Goal: Task Accomplishment & Management: Manage account settings

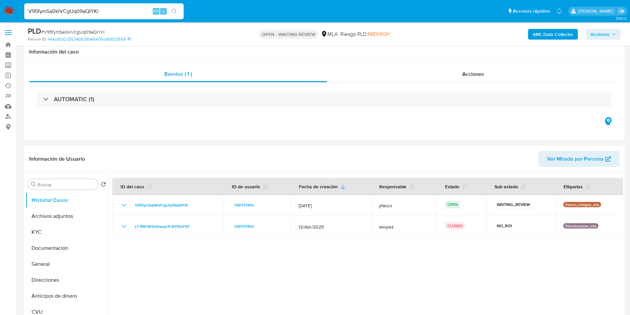
select select "10"
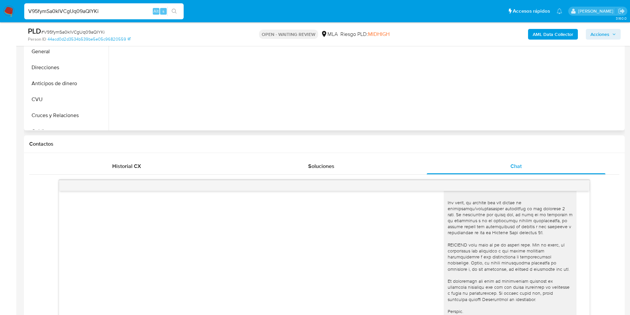
scroll to position [100, 0]
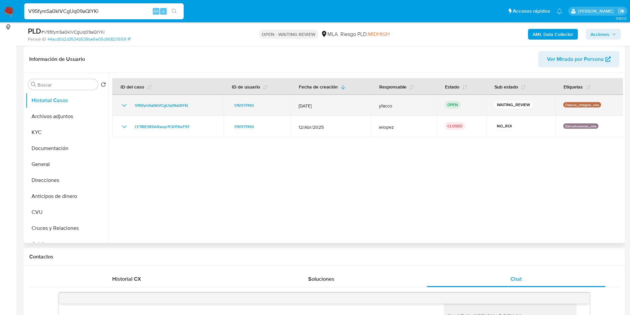
drag, startPoint x: 130, startPoint y: 107, endPoint x: 195, endPoint y: 107, distance: 65.1
click at [195, 107] on div "V95fymSa0klVCgUq09aQIYKi" at bounding box center [167, 105] width 95 height 8
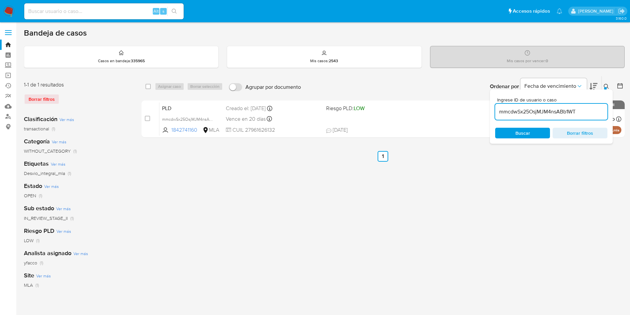
click at [576, 108] on input "mmcdwSx25OsjMJM4nsABb1WT" at bounding box center [551, 111] width 112 height 9
paste input "V95fymSa0klVCgUq09aQIYKi"
type input "V95fymSa0klVCgUq09aQIYKi"
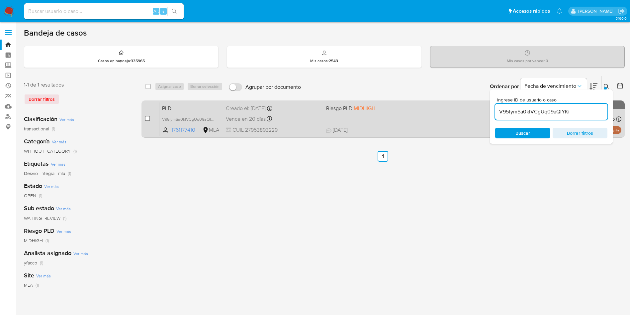
click at [146, 117] on input "checkbox" at bounding box center [147, 118] width 5 height 5
checkbox input "true"
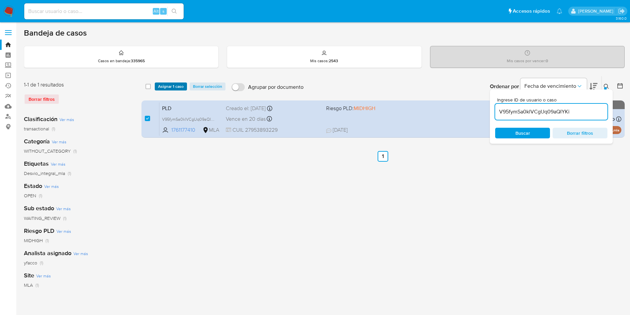
click at [166, 86] on span "Asignar 1 caso" at bounding box center [171, 86] width 26 height 7
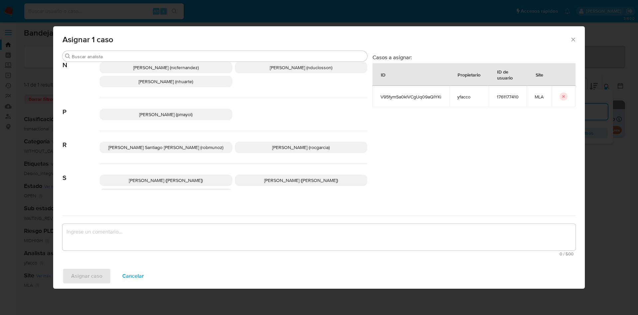
scroll to position [594, 0]
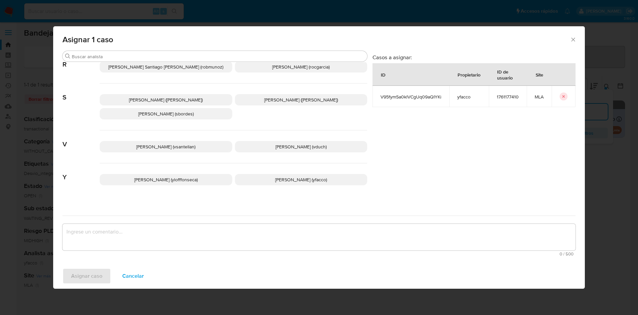
click at [268, 180] on div "Yanina Loff Fonseca (ylofffonseca) Yesica Paola Facco (yfacco)" at bounding box center [233, 179] width 267 height 33
click at [265, 178] on p "Yesica Paola Facco (yfacco)" at bounding box center [301, 179] width 133 height 11
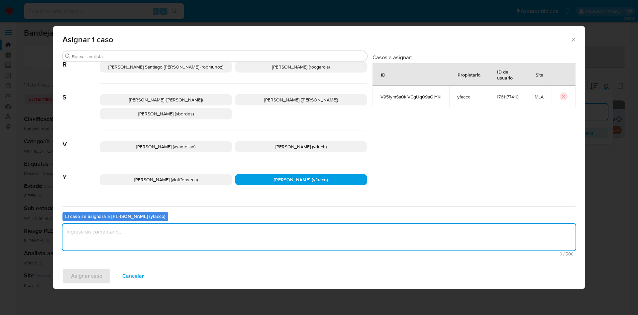
drag, startPoint x: 198, startPoint y: 235, endPoint x: 191, endPoint y: 227, distance: 10.3
click at [198, 236] on textarea "assign-modal" at bounding box center [318, 237] width 513 height 27
click at [93, 278] on span "Asignar caso" at bounding box center [86, 275] width 31 height 15
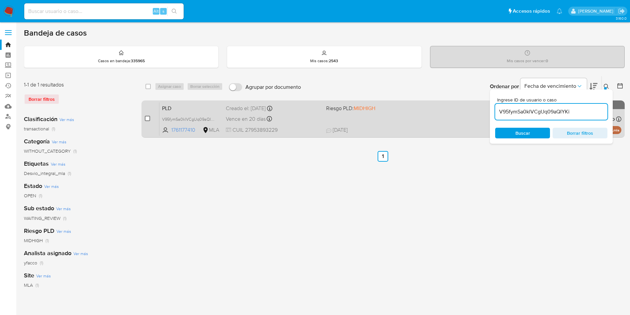
click at [150, 117] on input "checkbox" at bounding box center [147, 118] width 5 height 5
checkbox input "true"
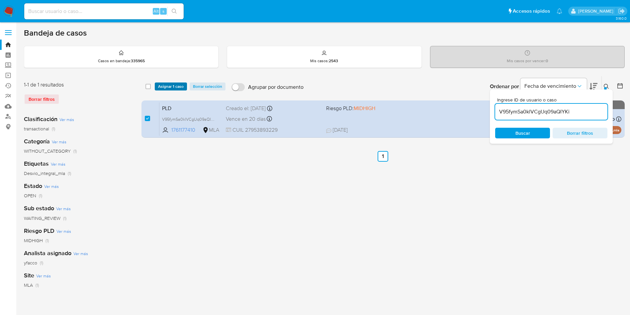
click at [168, 84] on span "Asignar 1 caso" at bounding box center [171, 86] width 26 height 7
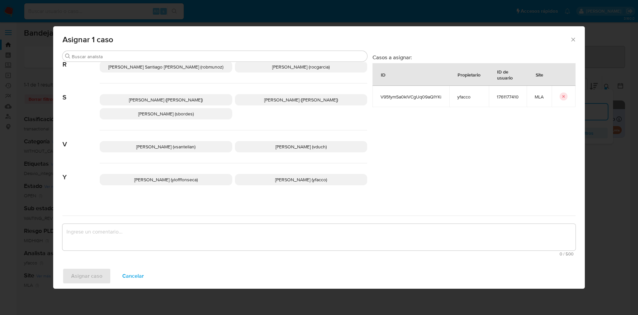
click at [264, 174] on p "Yesica Paola Facco (yfacco)" at bounding box center [301, 179] width 133 height 11
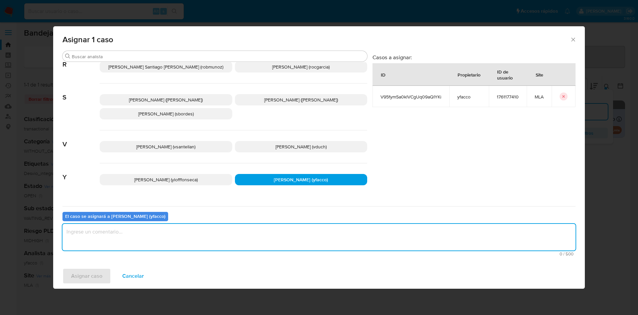
click at [217, 242] on textarea "assign-modal" at bounding box center [318, 237] width 513 height 27
click at [94, 278] on span "Asignar caso" at bounding box center [86, 275] width 31 height 15
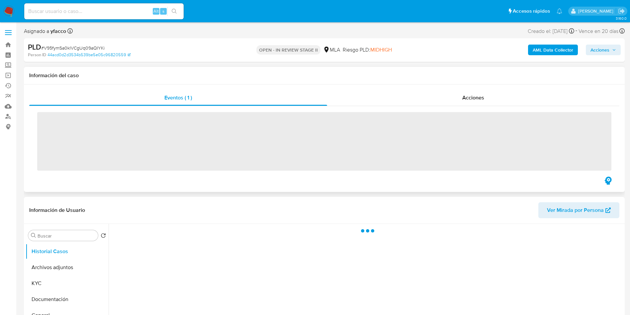
scroll to position [100, 0]
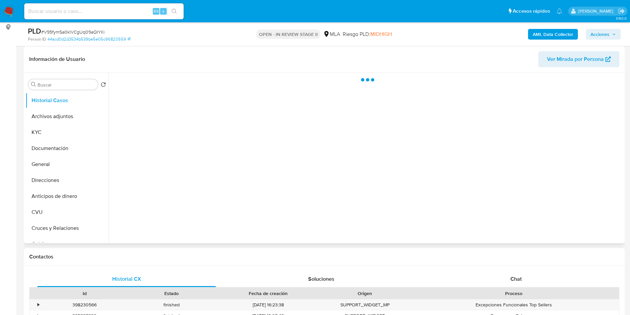
select select "10"
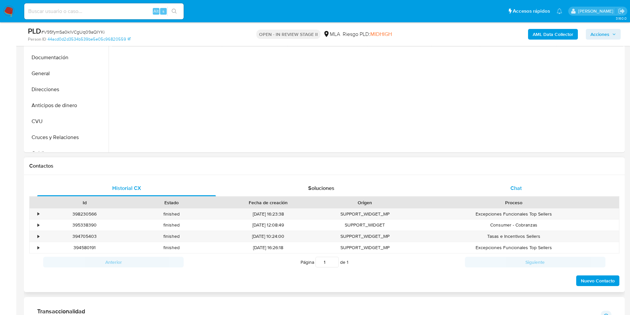
scroll to position [199, 0]
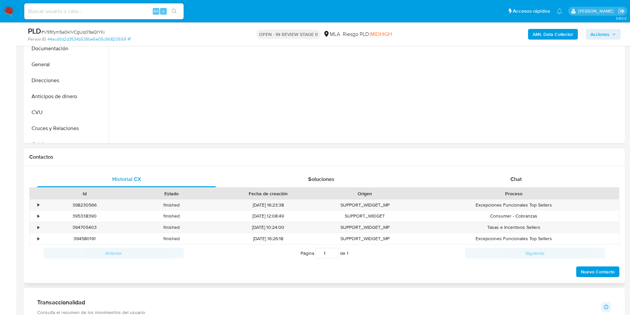
click at [555, 157] on h1 "Contactos" at bounding box center [324, 156] width 590 height 7
click at [531, 178] on div "Chat" at bounding box center [516, 179] width 179 height 16
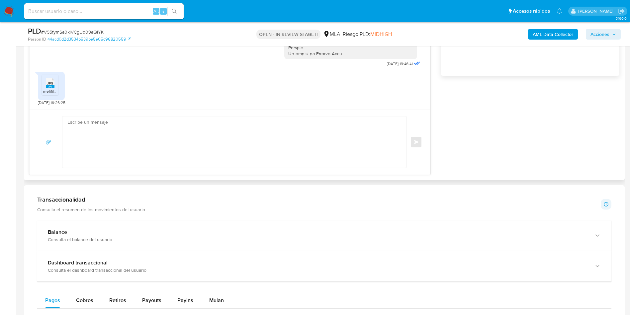
scroll to position [498, 0]
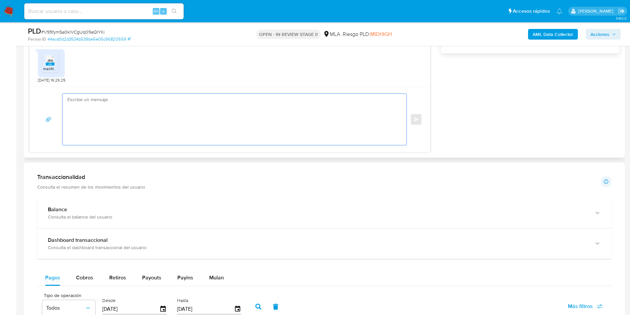
click at [99, 103] on textarea at bounding box center [232, 119] width 331 height 51
paste textarea "Hola Muchas gracias por la respuesta. Nos pondremos en contacto nuevamente en c…"
type textarea "Hola Muchas gracias por la respuesta. Nos pondremos en contacto nuevamente en c…"
paste textarea "Hola, Muchas gracias por la respuesta. Analizamos tu caso y verificamos que la …"
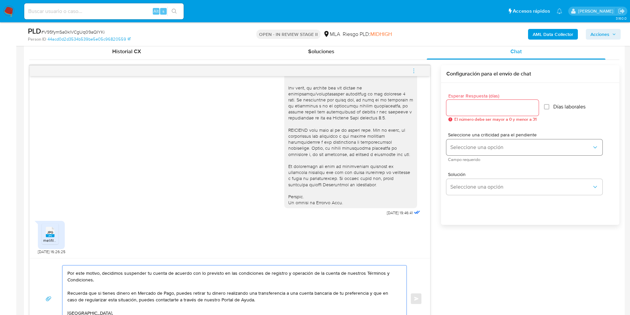
scroll to position [299, 0]
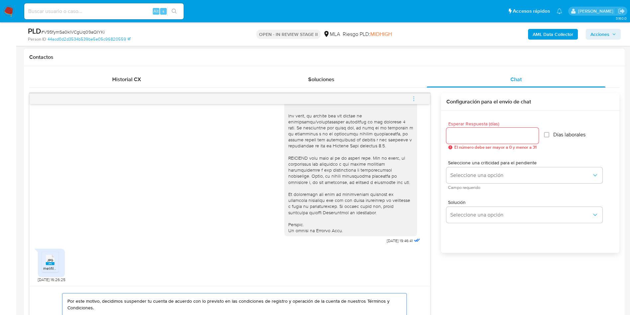
type textarea "Hola, Muchas gracias por la respuesta. Analizamos tu caso y verificamos que la …"
click at [474, 141] on div at bounding box center [493, 136] width 92 height 16
click at [474, 139] on input "Esperar Respuesta (días)" at bounding box center [493, 135] width 92 height 9
type input "9"
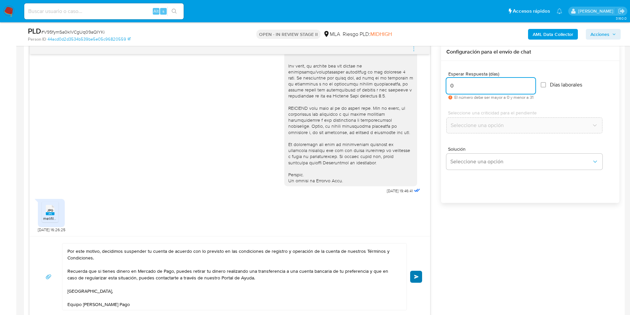
type input "0"
click at [418, 275] on span "Enviar" at bounding box center [416, 276] width 5 height 4
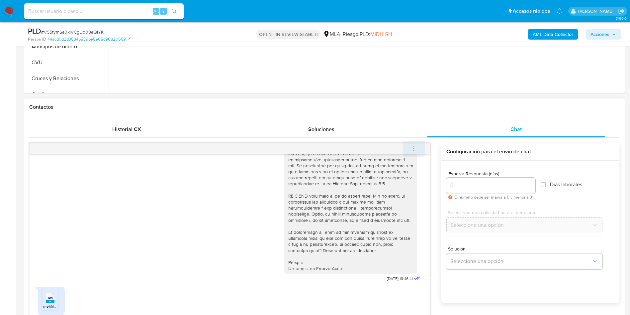
scroll to position [408, 0]
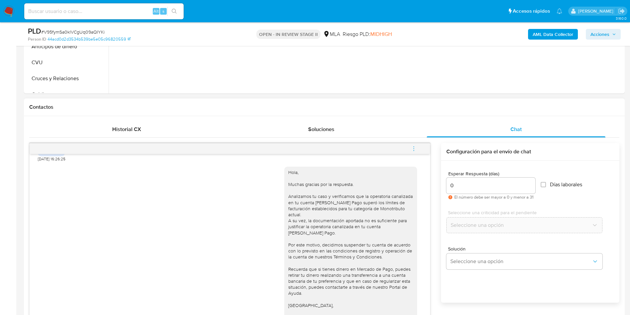
click at [409, 147] on button "menu-action" at bounding box center [414, 149] width 22 height 16
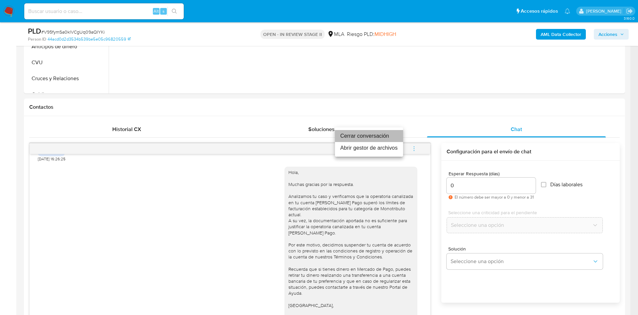
click at [368, 133] on li "Cerrar conversación" at bounding box center [369, 136] width 68 height 12
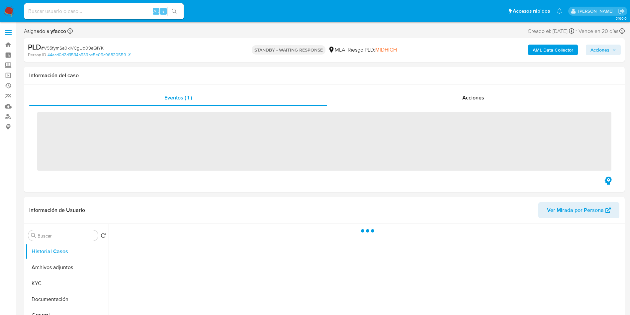
select select "10"
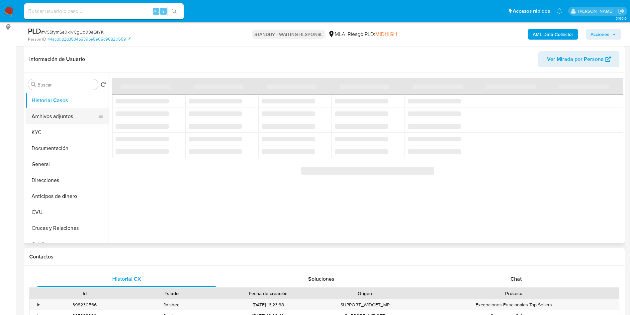
click at [64, 121] on button "Archivos adjuntos" at bounding box center [65, 116] width 78 height 16
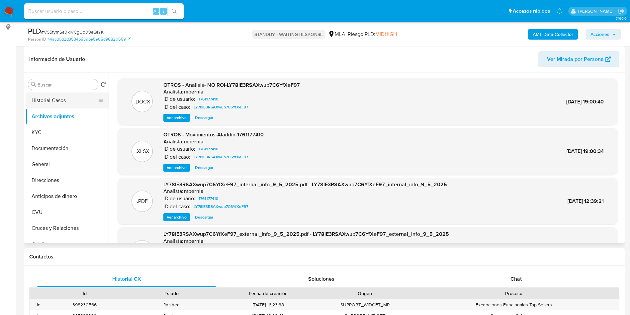
click at [56, 98] on button "Historial Casos" at bounding box center [65, 100] width 78 height 16
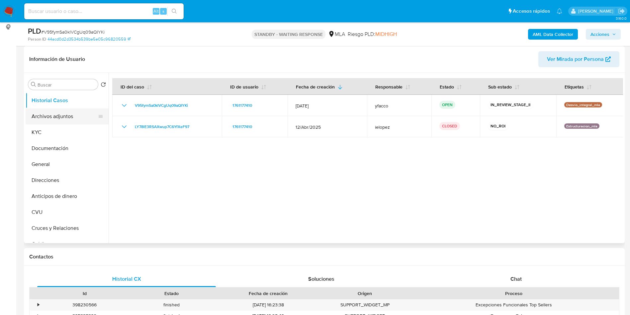
click at [70, 114] on button "Archivos adjuntos" at bounding box center [65, 116] width 78 height 16
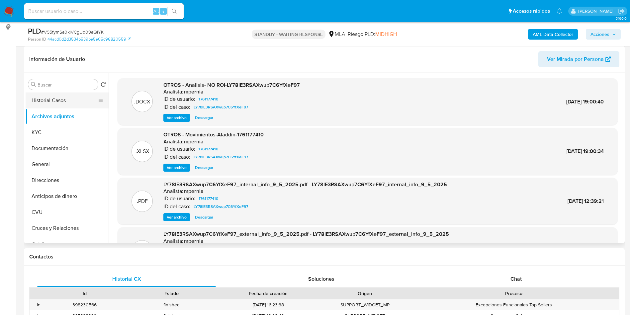
click at [31, 102] on button "Historial Casos" at bounding box center [65, 100] width 78 height 16
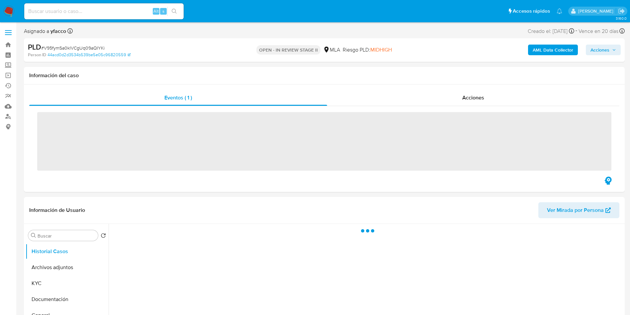
select select "10"
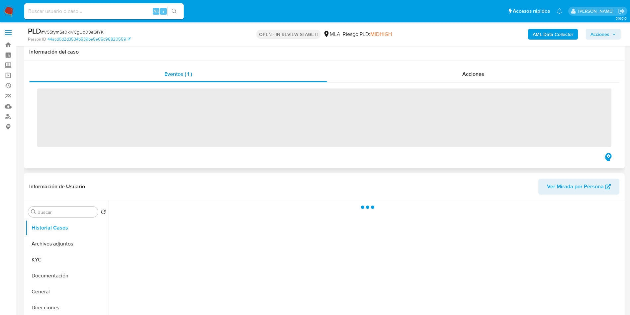
scroll to position [50, 0]
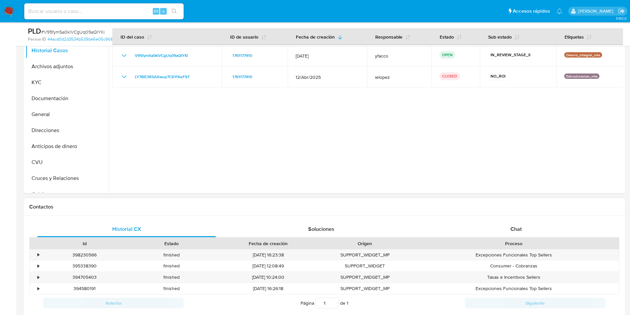
click at [518, 215] on div "Contactos" at bounding box center [324, 207] width 601 height 18
click at [520, 224] on div "Chat" at bounding box center [516, 229] width 179 height 16
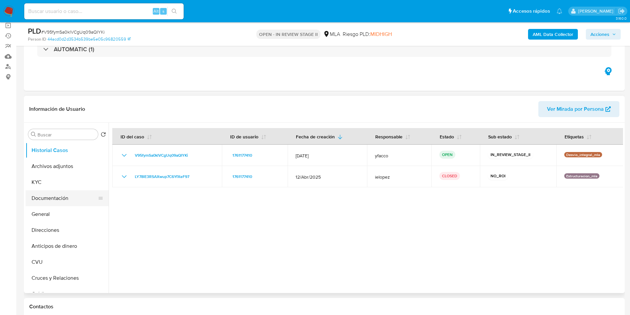
click at [46, 200] on button "Documentación" at bounding box center [65, 198] width 78 height 16
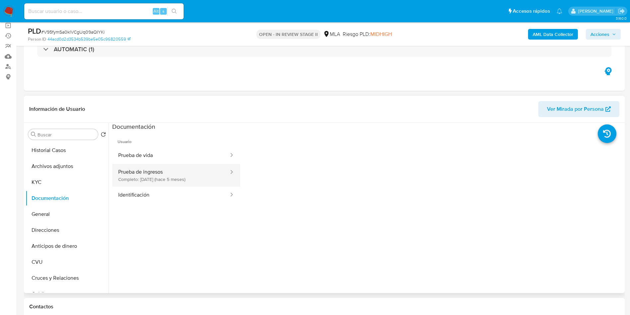
click at [173, 171] on button "Prueba de ingresos Completo: 02/05/2025 (hace 5 meses)" at bounding box center [170, 175] width 117 height 23
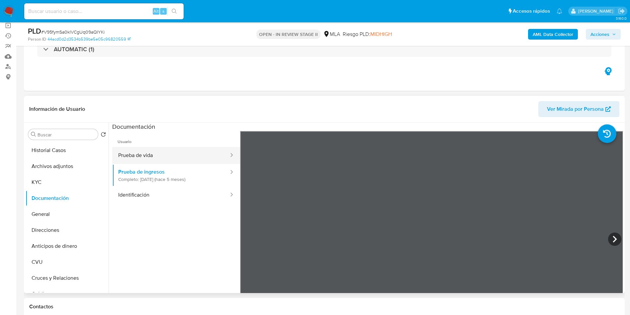
click at [144, 163] on button "Prueba de vida" at bounding box center [170, 155] width 117 height 17
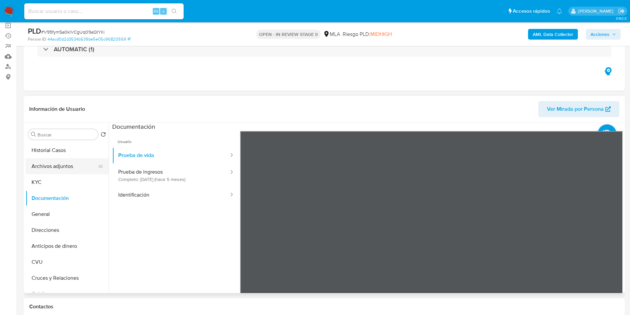
click at [59, 170] on button "Archivos adjuntos" at bounding box center [65, 166] width 78 height 16
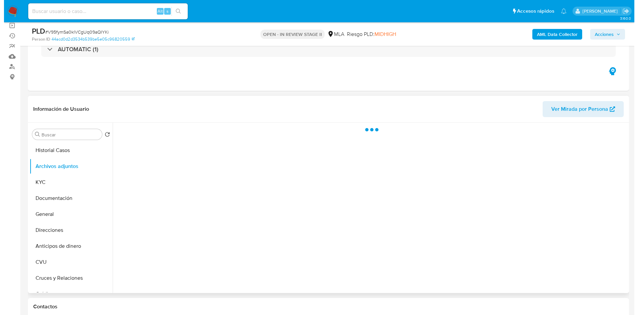
scroll to position [100, 0]
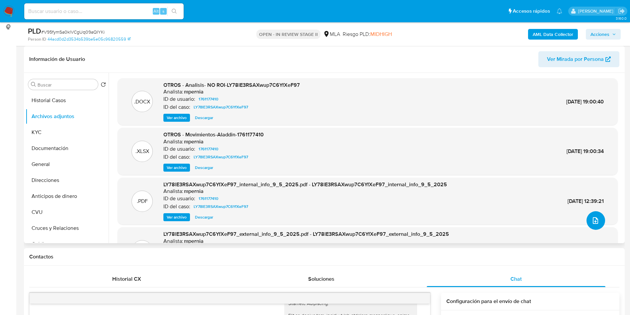
click at [593, 223] on icon "upload-file" at bounding box center [595, 220] width 5 height 7
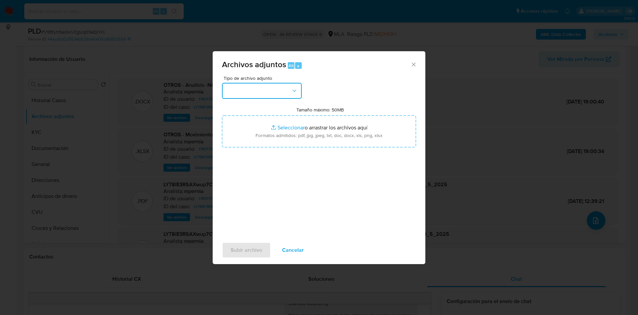
click at [271, 87] on button "button" at bounding box center [262, 91] width 80 height 16
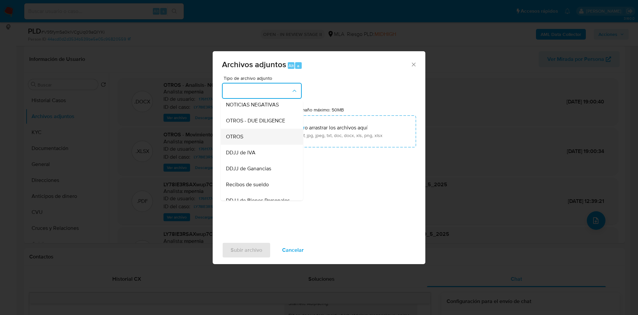
click at [230, 140] on span "OTROS" at bounding box center [234, 136] width 17 height 7
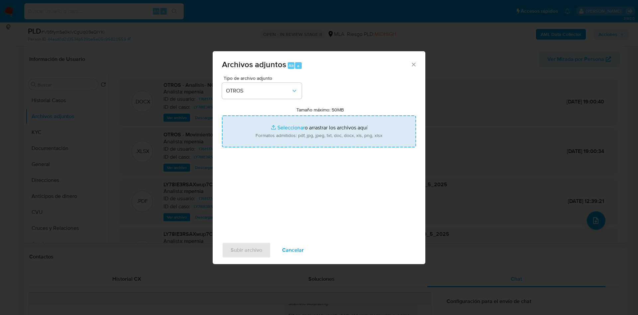
click at [280, 128] on input "Tamaño máximo: 50MB Seleccionar archivos" at bounding box center [319, 131] width 194 height 32
type input "C:\fakepath\Movimientos 1761177410.xlsx"
click at [278, 124] on input "Tamaño máximo: 50MB Seleccionar archivos" at bounding box center [319, 131] width 194 height 32
type input "C:\fakepath\Caselog V95fymSa0klVCgUq09aQIYKi_2025_08_05_15_06_53.docx"
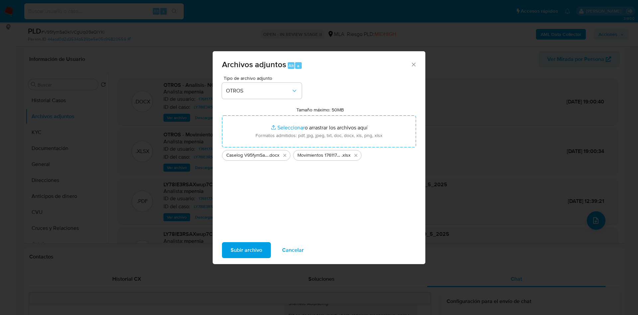
click at [239, 247] on span "Subir archivo" at bounding box center [247, 250] width 32 height 15
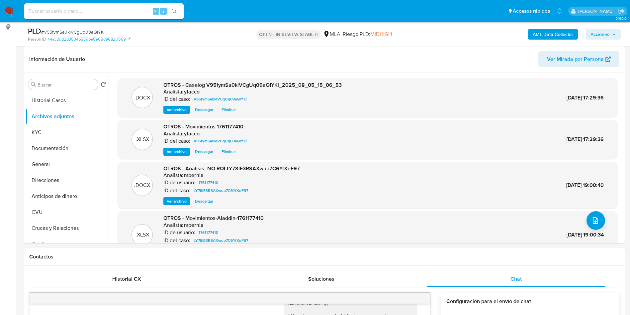
click at [378, 201] on div ".DOCX OTROS - Analisis- NO ROI-LY78lE3RSAXwup7C6YfXeF97 Analista: mpernia ID de…" at bounding box center [368, 185] width 494 height 41
click at [546, 36] on b "AML Data Collector" at bounding box center [553, 34] width 41 height 11
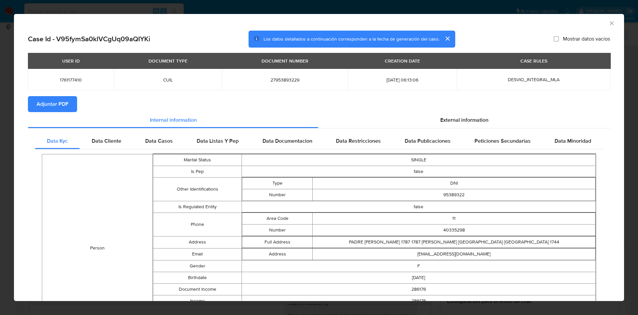
click at [61, 104] on span "Adjuntar PDF" at bounding box center [53, 104] width 32 height 15
click at [608, 21] on icon "Cerrar ventana" at bounding box center [611, 23] width 7 height 7
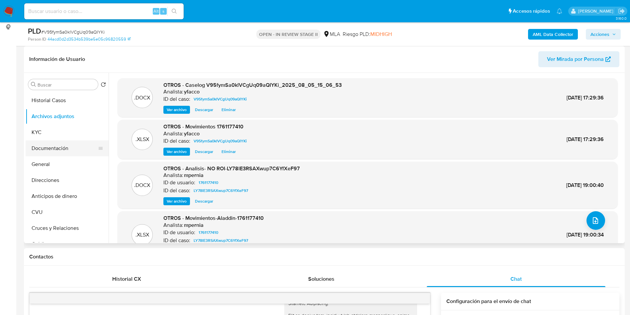
click at [66, 153] on button "Documentación" at bounding box center [65, 148] width 78 height 16
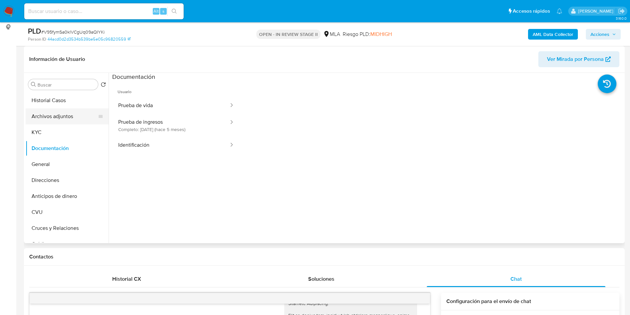
click at [67, 117] on button "Archivos adjuntos" at bounding box center [65, 116] width 78 height 16
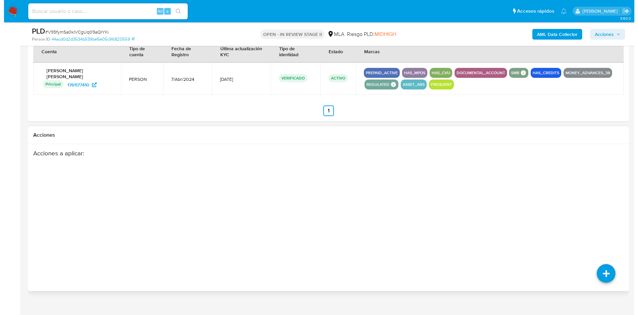
scroll to position [1046, 0]
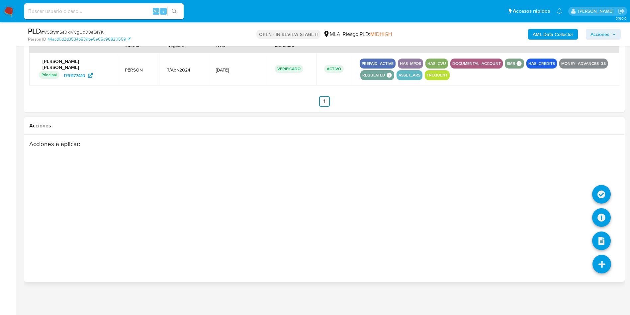
click at [604, 266] on icon at bounding box center [602, 263] width 19 height 19
click at [596, 218] on icon at bounding box center [601, 217] width 19 height 19
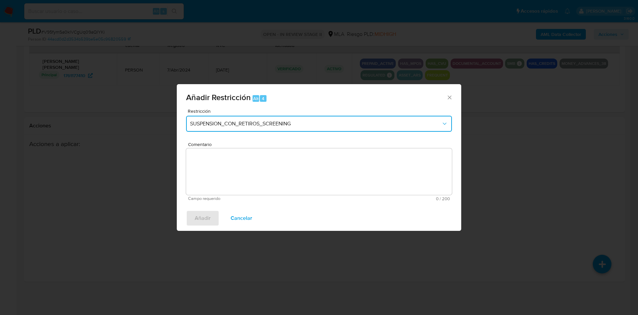
click at [250, 128] on button "SUSPENSION_CON_RETIROS_SCREENING" at bounding box center [319, 124] width 266 height 16
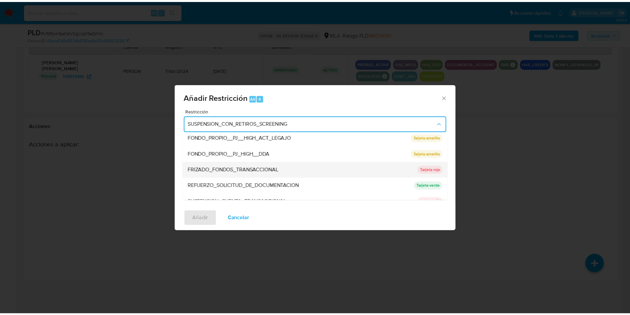
scroll to position [141, 0]
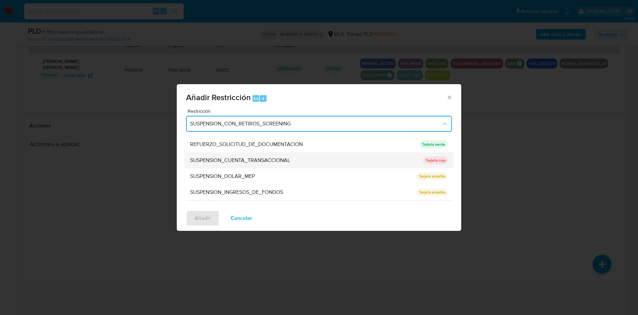
click at [250, 160] on span "SUSPENSION_CUENTA_TRANSACCIONAL" at bounding box center [240, 160] width 100 height 7
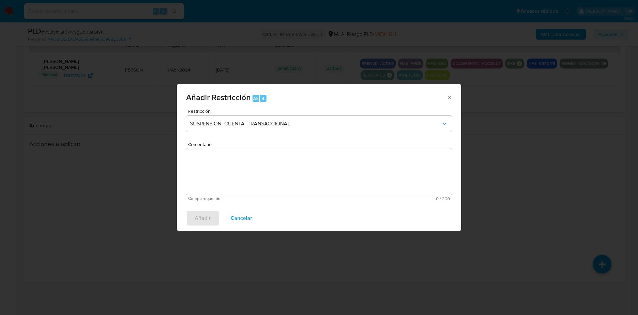
click at [269, 174] on textarea "Comentario" at bounding box center [319, 171] width 266 height 47
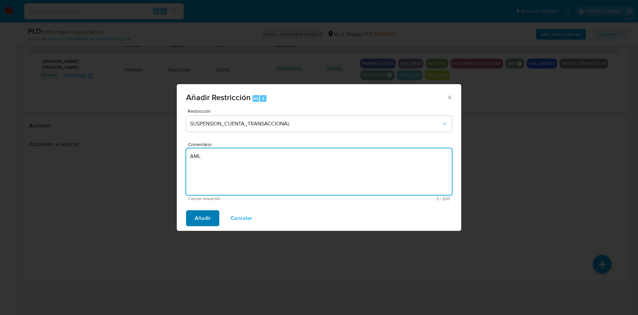
type textarea "AML"
click at [210, 218] on span "Añadir" at bounding box center [203, 218] width 16 height 15
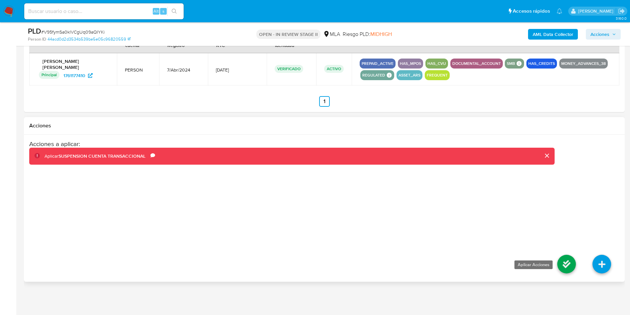
click at [568, 268] on icon at bounding box center [566, 263] width 19 height 19
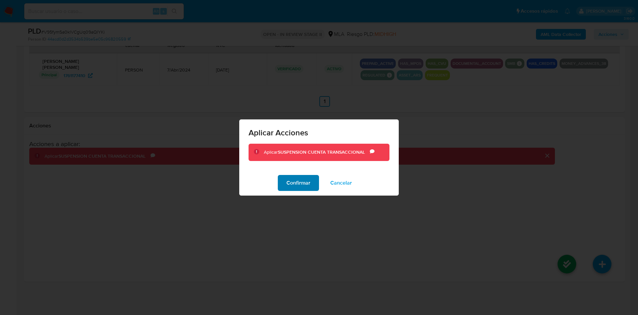
click at [281, 181] on button "Confirmar" at bounding box center [298, 183] width 41 height 16
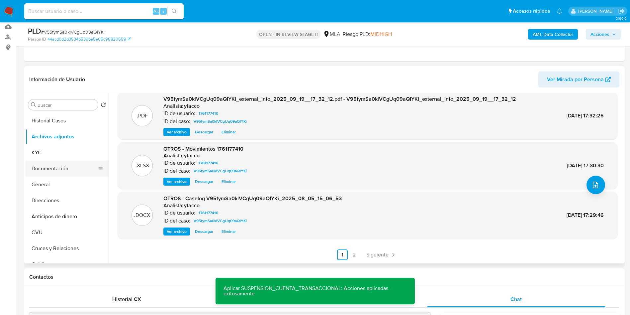
scroll to position [100, 0]
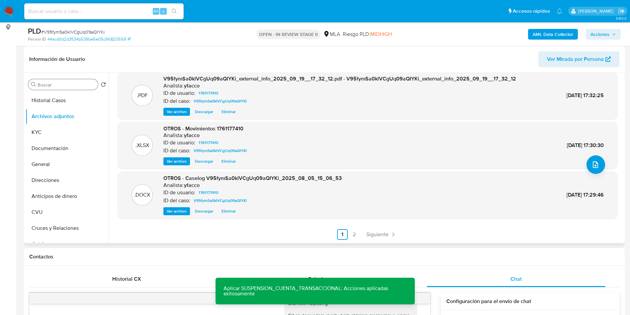
click at [56, 84] on input "Buscar" at bounding box center [67, 85] width 58 height 6
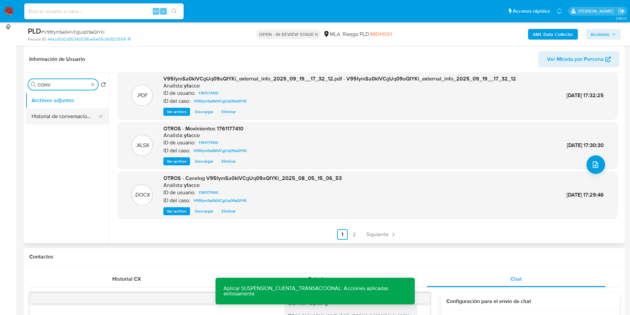
type input "CONV"
click at [58, 114] on button "Historial de conversaciones" at bounding box center [65, 116] width 78 height 16
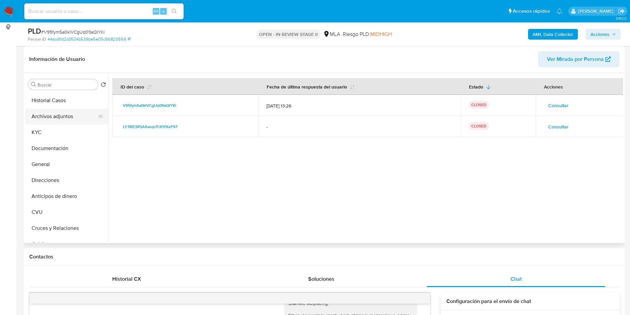
click at [68, 111] on button "Archivos adjuntos" at bounding box center [65, 116] width 78 height 16
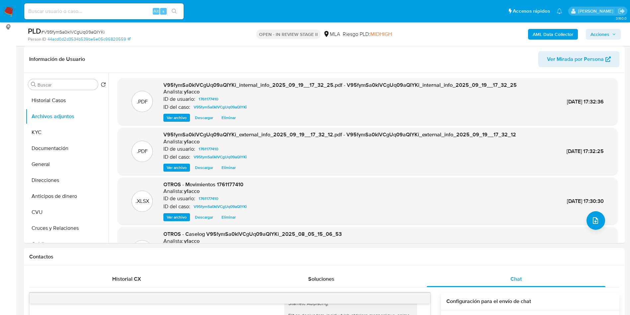
click at [609, 38] on span "Acciones" at bounding box center [600, 34] width 19 height 11
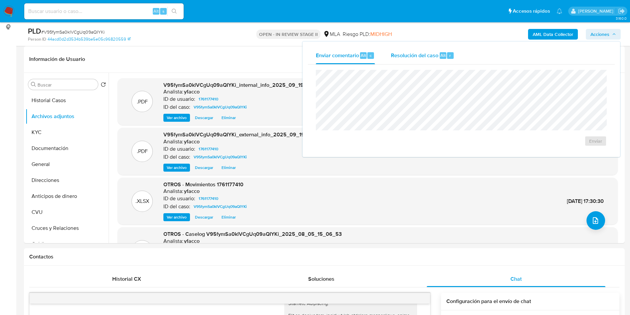
click at [434, 52] on span "Resolución del caso" at bounding box center [415, 55] width 48 height 8
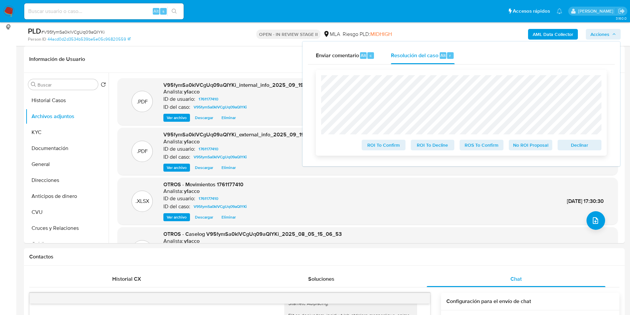
click at [472, 143] on span "ROS To Confirm" at bounding box center [481, 144] width 35 height 9
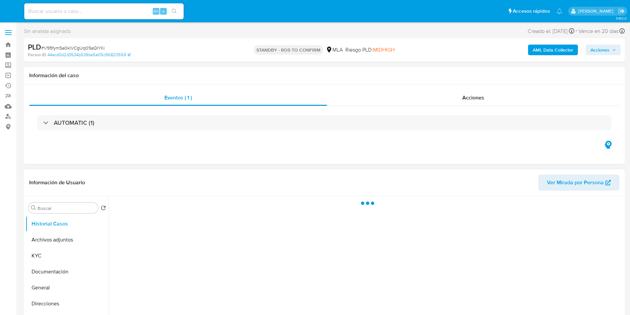
select select "10"
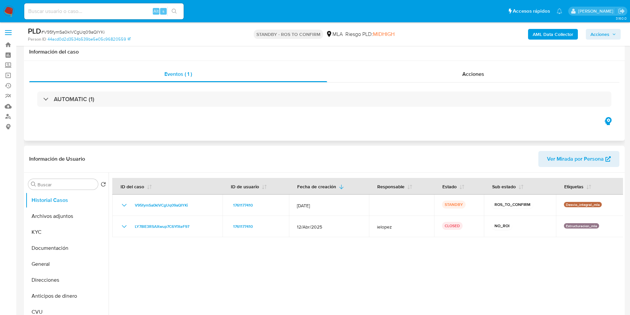
scroll to position [50, 0]
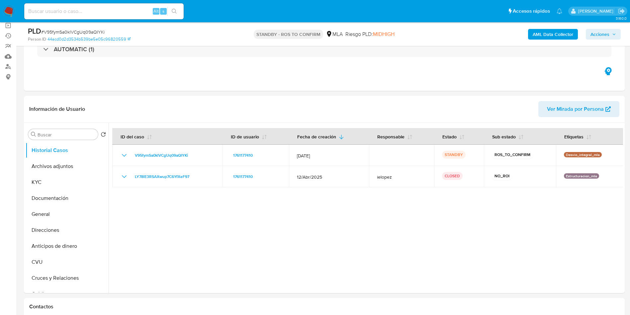
click at [132, 12] on input at bounding box center [103, 11] width 159 height 9
paste input "iH2zCkCOqGiDeme5E8qGj5xD"
type input "iH2zCkCOqGiDeme5E8qGj5xD"
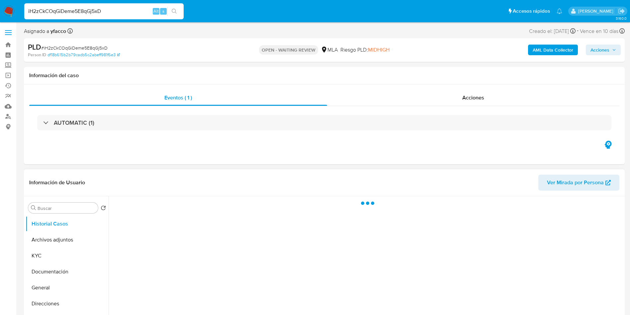
select select "10"
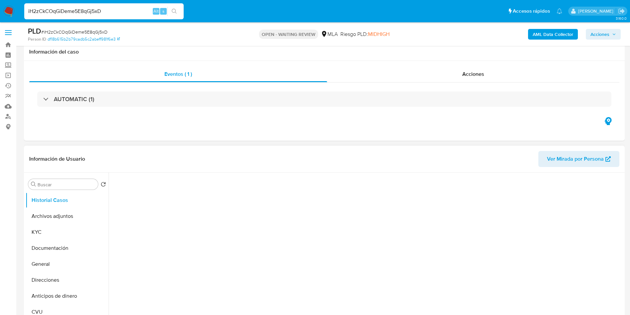
scroll to position [50, 0]
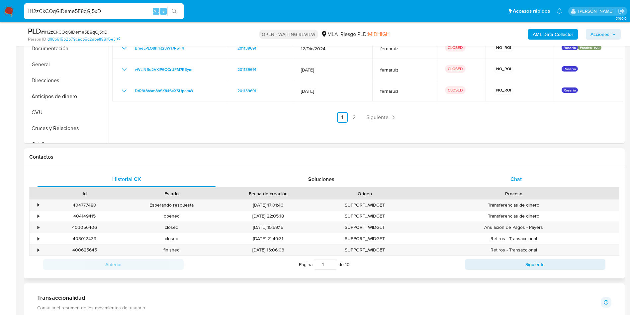
click at [509, 184] on div "Chat" at bounding box center [516, 179] width 179 height 16
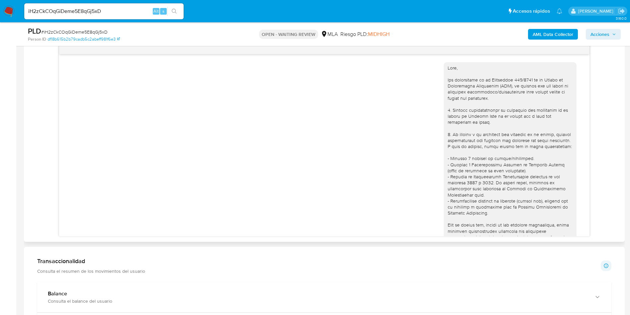
scroll to position [362, 0]
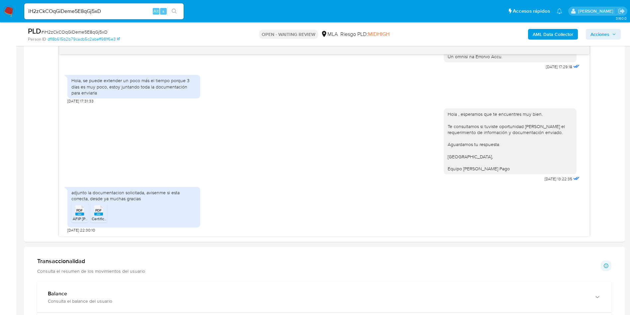
click at [125, 9] on input "iH2zCkCOqGiDeme5E8qGj5xD" at bounding box center [103, 11] width 159 height 9
paste input "J9enWPU5VZkC3uxcQDQqDq2O"
type input "J9enWPU5VZkC3uxcQDQqDq2O"
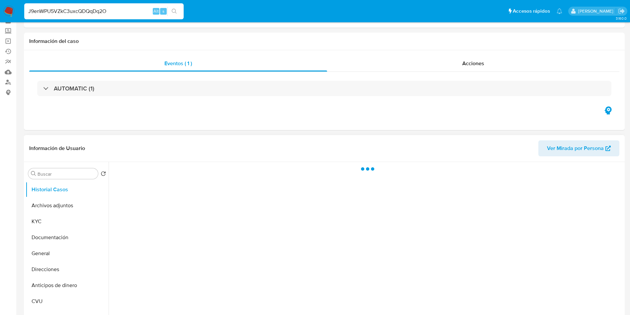
scroll to position [50, 0]
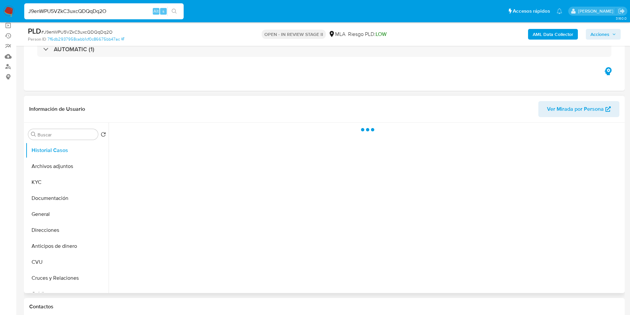
select select "10"
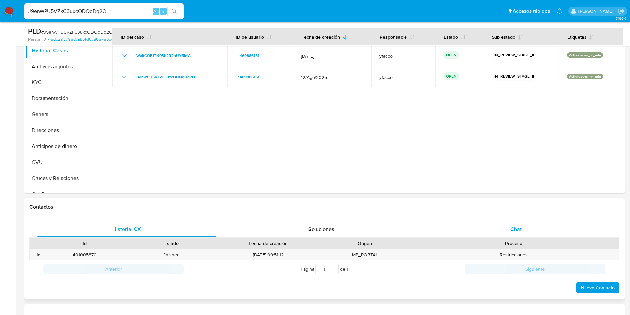
click at [509, 229] on div "Chat" at bounding box center [516, 229] width 179 height 16
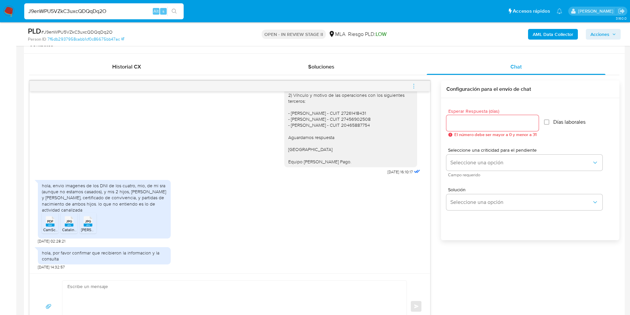
scroll to position [249, 0]
